Goal: Information Seeking & Learning: Find specific page/section

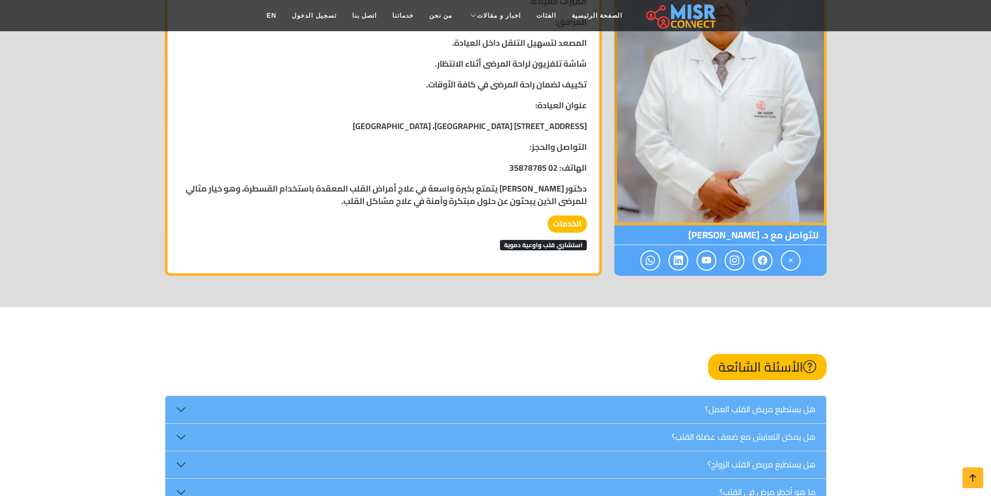
scroll to position [1196, 0]
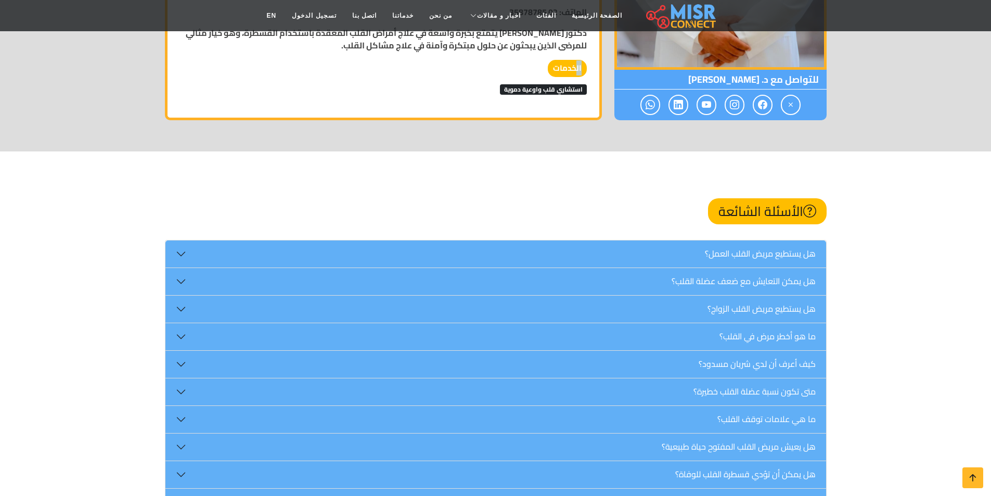
drag, startPoint x: 581, startPoint y: 60, endPoint x: 572, endPoint y: 59, distance: 9.4
click at [572, 60] on strong "الخدمات" at bounding box center [567, 68] width 39 height 17
click at [571, 60] on strong "الخدمات" at bounding box center [567, 68] width 39 height 17
click at [567, 60] on strong "الخدمات" at bounding box center [567, 68] width 39 height 17
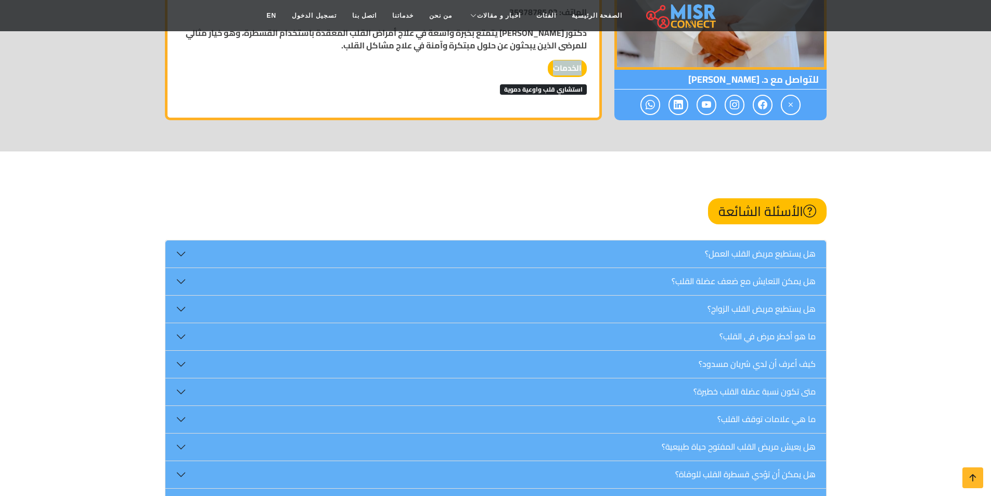
click at [567, 60] on strong "الخدمات" at bounding box center [567, 68] width 39 height 17
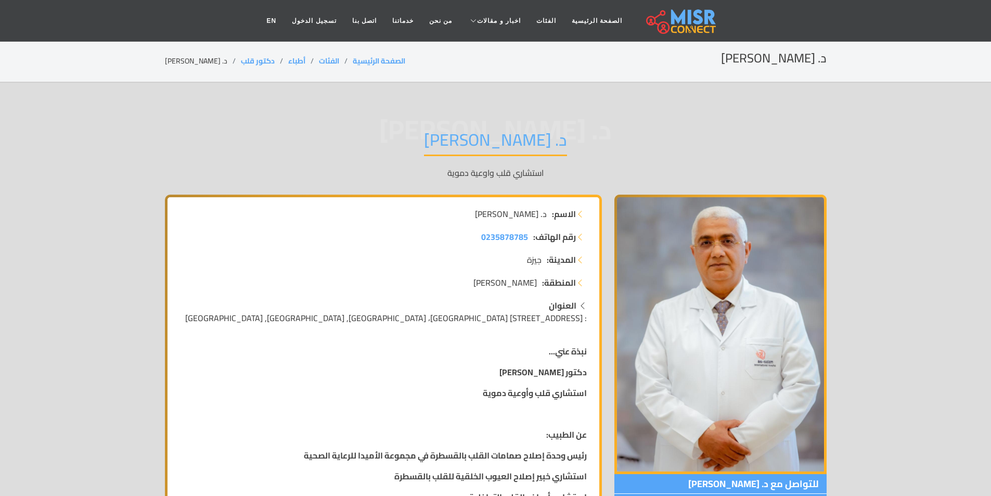
click at [501, 131] on h1 "د. رضا أبو العطا" at bounding box center [495, 142] width 143 height 27
click at [495, 138] on h1 "د. رضا أبو العطا" at bounding box center [495, 142] width 143 height 27
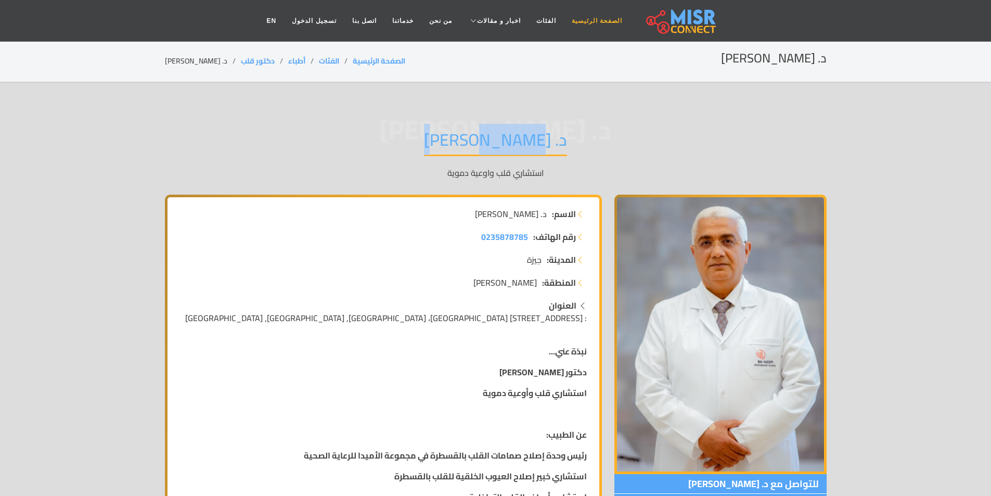
click at [579, 21] on link "الصفحة الرئيسية" at bounding box center [597, 21] width 66 height 20
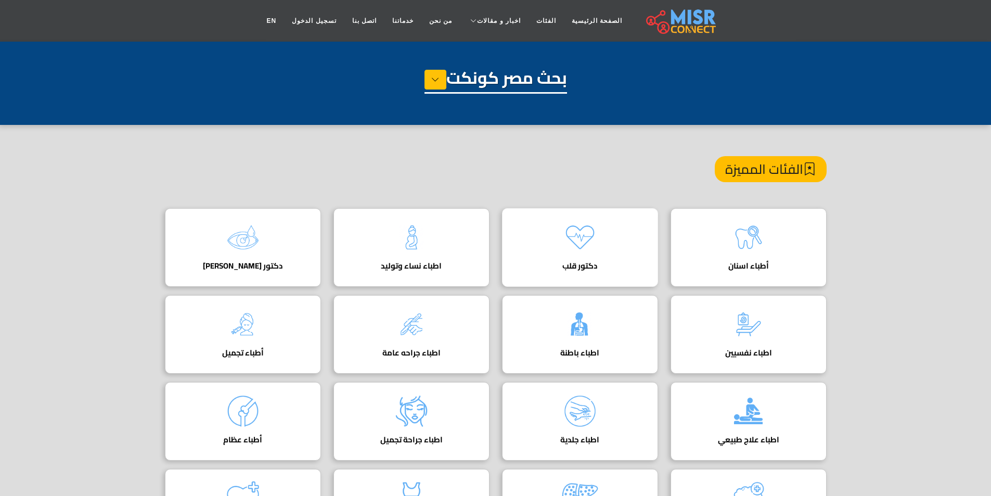
click at [624, 250] on div "دكتور قلب دليل أفضل دكتور قلب في مصر لعلاج أمراض القلب والشرايين بأحدث الفحوصات…" at bounding box center [580, 247] width 156 height 79
click at [577, 266] on h4 "دكتور قلب" at bounding box center [580, 265] width 124 height 9
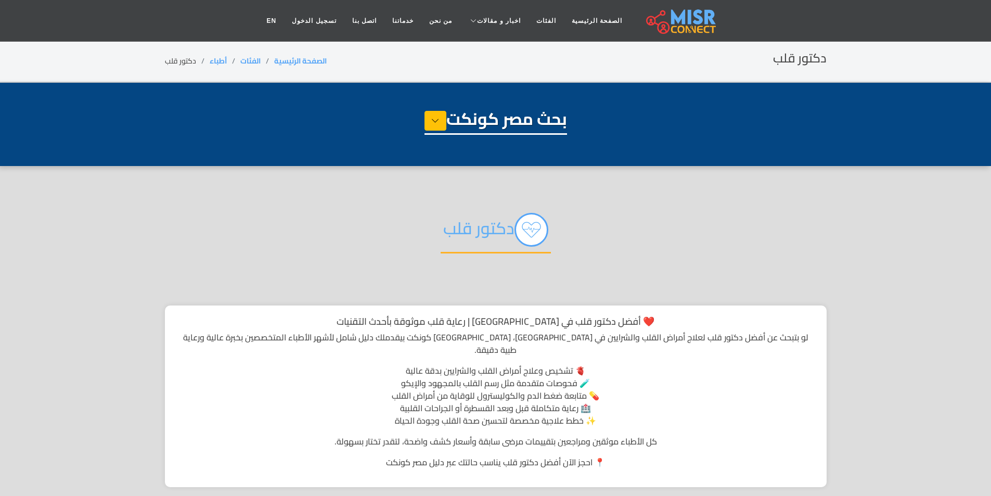
select select "*****"
select select "*********"
